Goal: Task Accomplishment & Management: Manage account settings

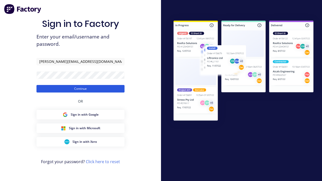
click at [80, 89] on button "Continue" at bounding box center [80, 89] width 88 height 8
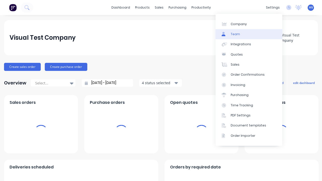
click at [249, 34] on link "Team" at bounding box center [249, 34] width 67 height 10
